Goal: Find specific page/section: Find specific page/section

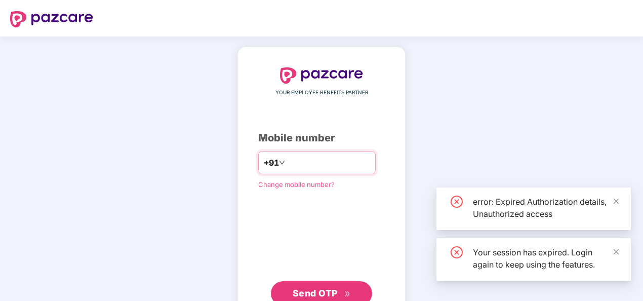
click at [342, 166] on input "number" at bounding box center [328, 162] width 83 height 16
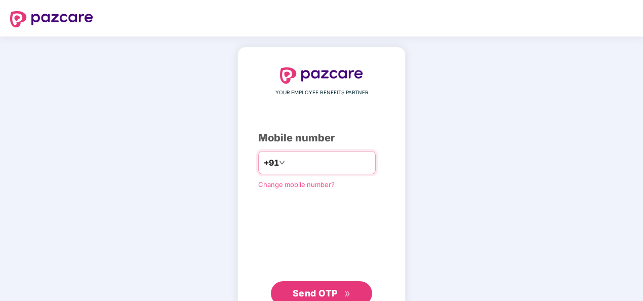
click at [297, 160] on input "number" at bounding box center [328, 162] width 83 height 16
type input "**********"
click at [299, 287] on span "Send OTP" at bounding box center [314, 292] width 45 height 11
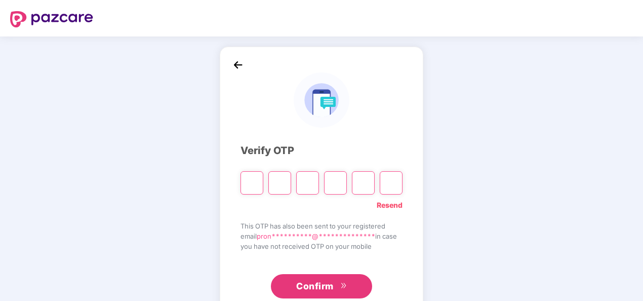
paste input "*"
type input "*"
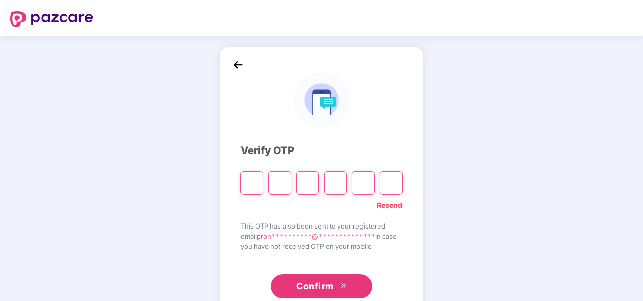
type input "*"
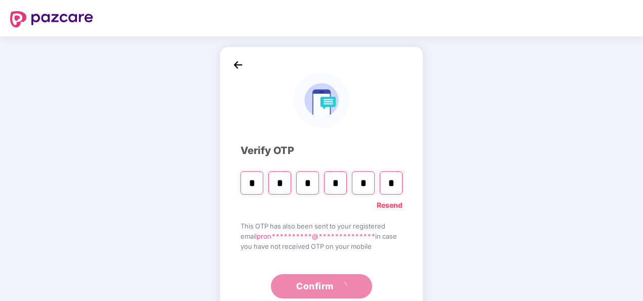
click at [199, 239] on div "**********" at bounding box center [321, 182] width 643 height 293
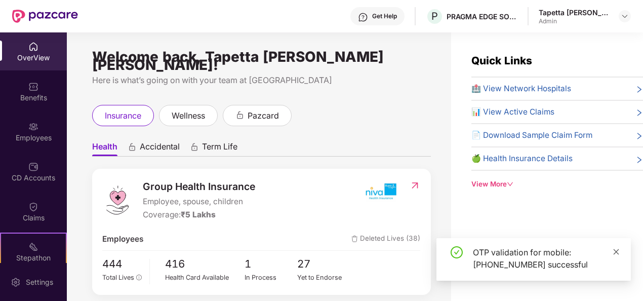
click at [613, 251] on icon "close" at bounding box center [615, 251] width 7 height 7
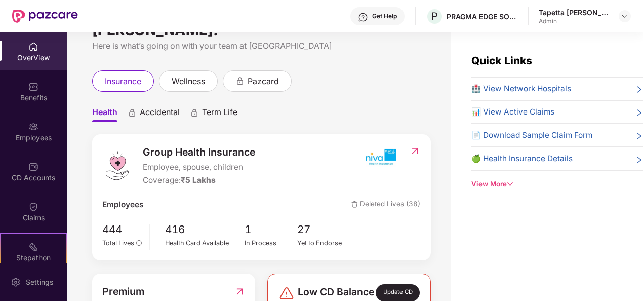
scroll to position [51, 0]
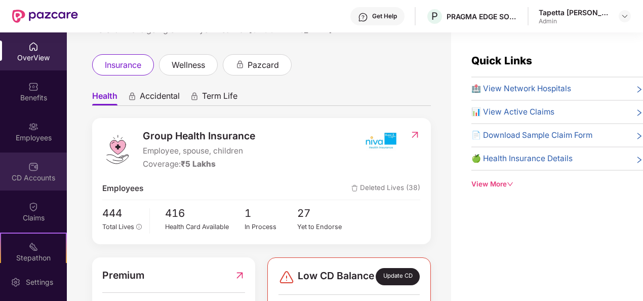
click at [26, 170] on div "CD Accounts" at bounding box center [33, 171] width 67 height 38
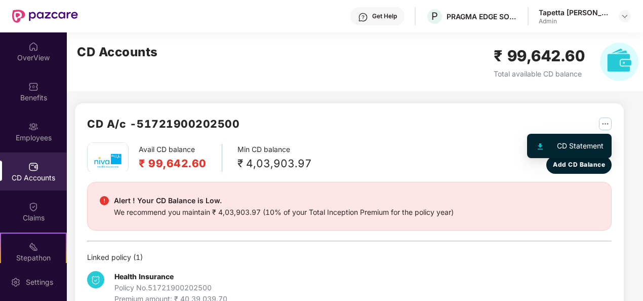
click at [603, 125] on img "button" at bounding box center [605, 123] width 13 height 13
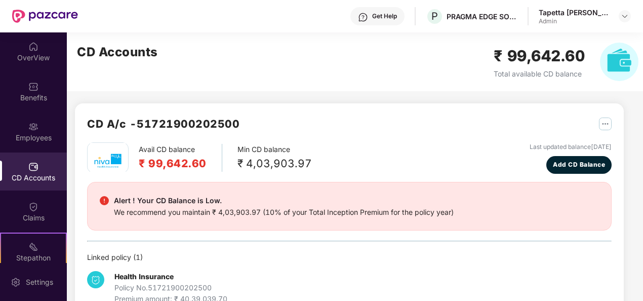
scroll to position [27, 0]
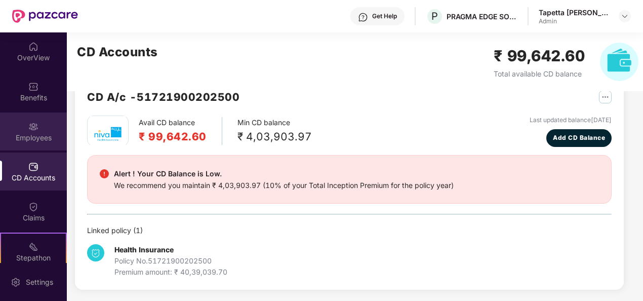
click at [38, 130] on div "Employees" at bounding box center [33, 131] width 67 height 38
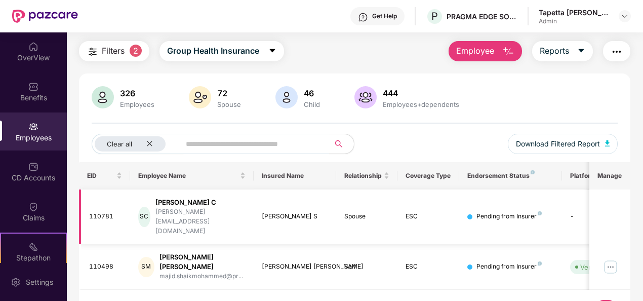
scroll to position [0, 0]
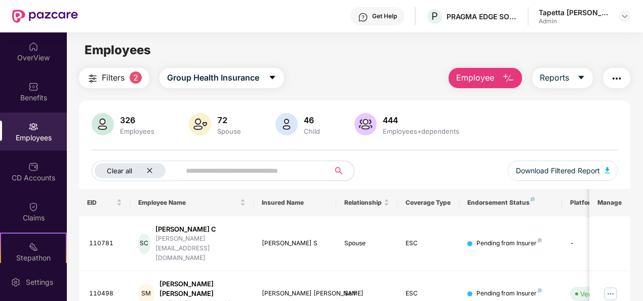
click at [147, 171] on icon "close" at bounding box center [149, 170] width 7 height 7
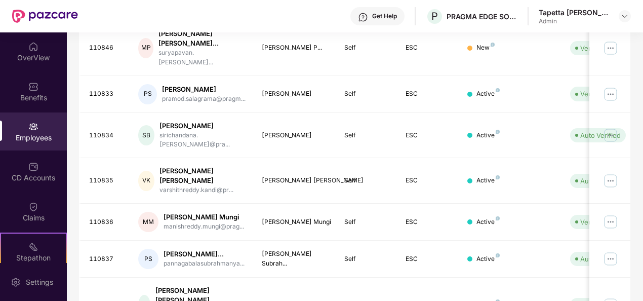
scroll to position [328, 0]
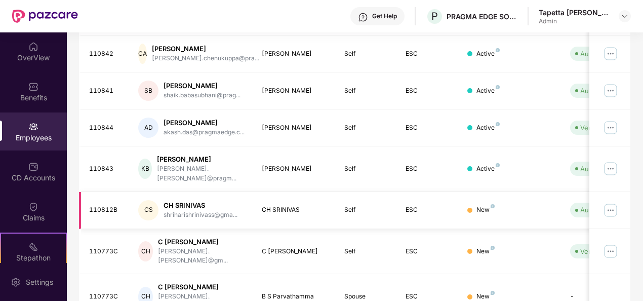
scroll to position [319, 0]
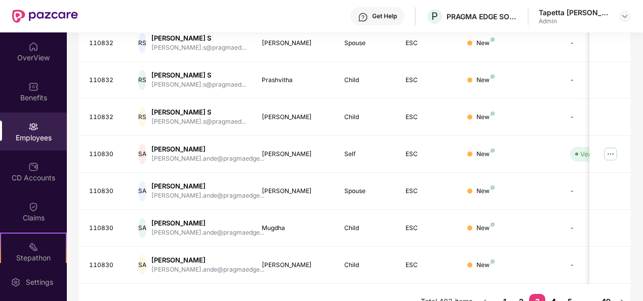
click at [555, 293] on link "4" at bounding box center [553, 300] width 16 height 15
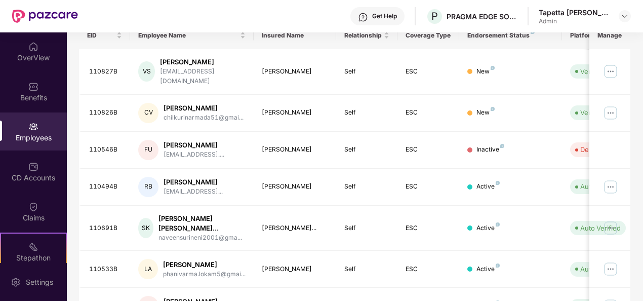
scroll to position [0, 0]
